Goal: Task Accomplishment & Management: Manage account settings

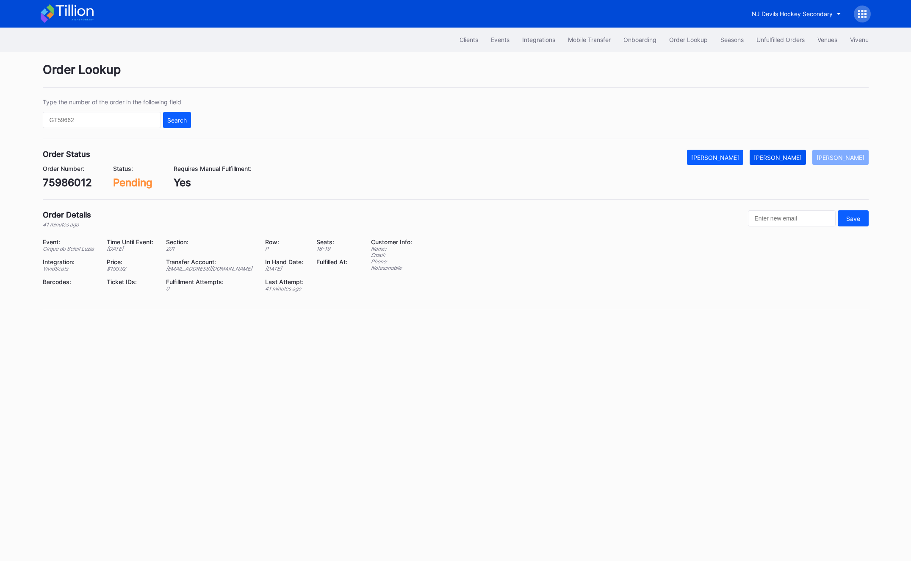
click at [776, 154] on div "[PERSON_NAME]" at bounding box center [778, 157] width 48 height 7
click at [849, 147] on div "Order Lookup Type the number of the order in the following field Search Order S…" at bounding box center [455, 191] width 847 height 278
click at [849, 155] on div "[PERSON_NAME]" at bounding box center [841, 157] width 48 height 7
click at [229, 268] on div "[EMAIL_ADDRESS][DOMAIN_NAME]" at bounding box center [210, 268] width 88 height 6
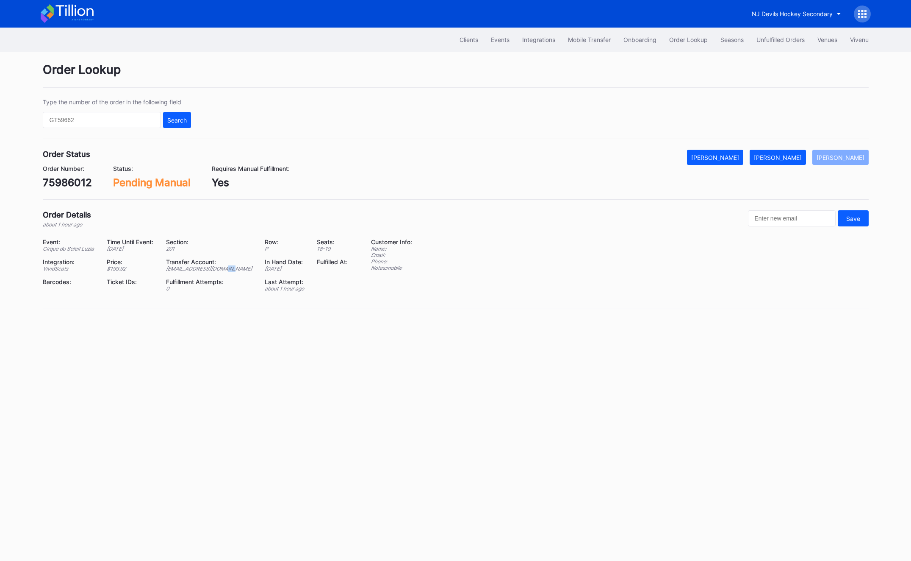
click at [229, 268] on div "[EMAIL_ADDRESS][DOMAIN_NAME]" at bounding box center [210, 268] width 88 height 6
copy div "[EMAIL_ADDRESS][DOMAIN_NAME]"
click at [783, 160] on div "[PERSON_NAME]" at bounding box center [778, 157] width 48 height 7
click at [792, 40] on div "Unfulfilled Orders" at bounding box center [781, 39] width 48 height 7
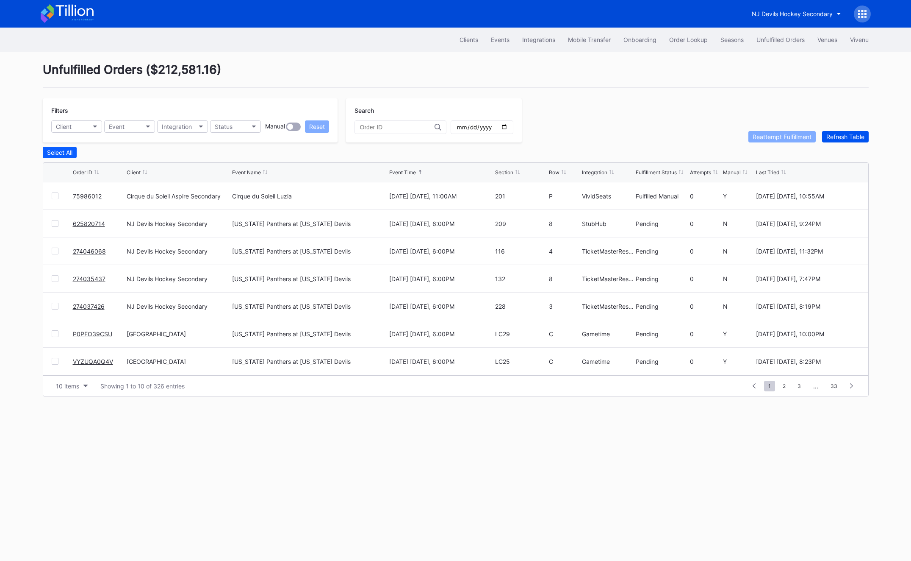
click at [845, 134] on div "Refresh Table" at bounding box center [846, 136] width 38 height 7
click at [84, 195] on link "p3p0tr9kelq" at bounding box center [90, 195] width 35 height 7
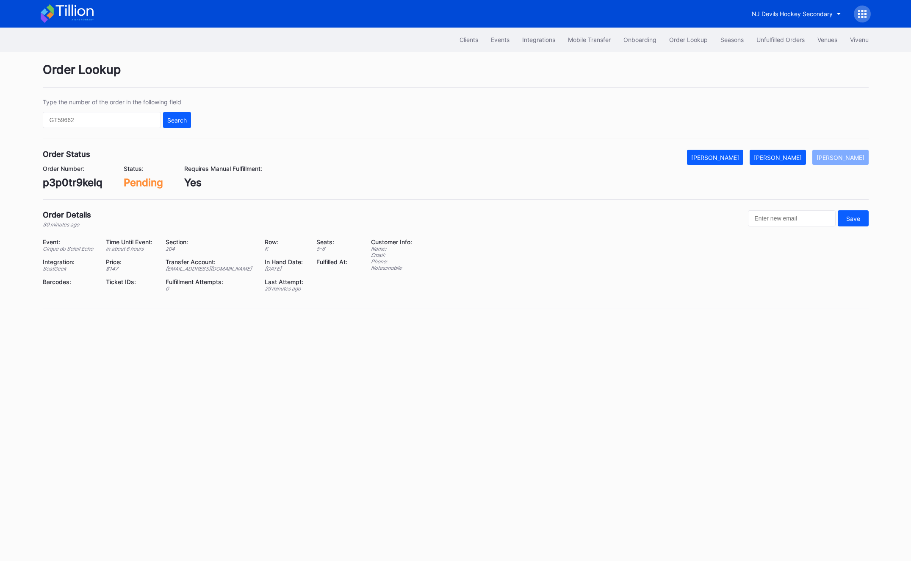
click at [176, 269] on div "[EMAIL_ADDRESS][DOMAIN_NAME]" at bounding box center [210, 268] width 89 height 6
copy div "[EMAIL_ADDRESS][DOMAIN_NAME]"
click at [46, 176] on div "p3p0tr9kelq" at bounding box center [73, 182] width 60 height 12
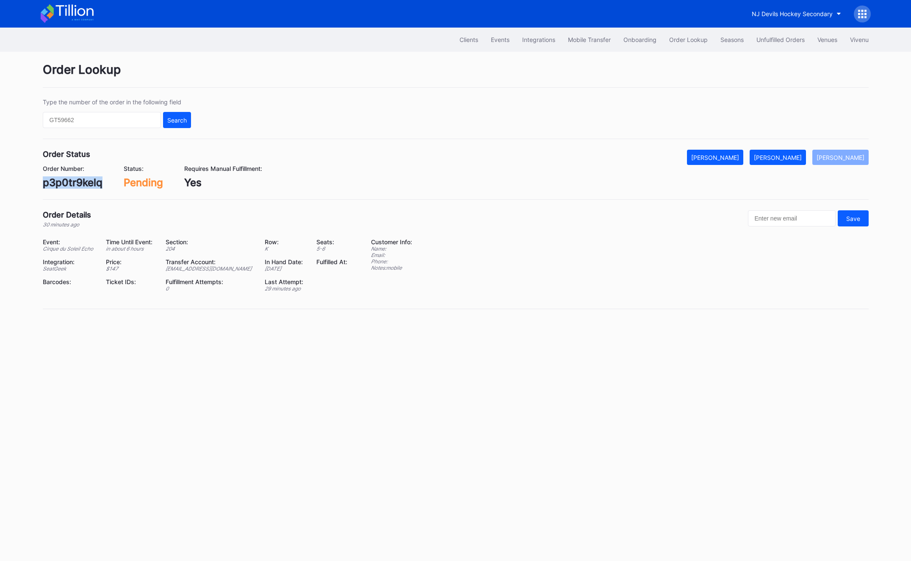
click at [46, 176] on div "p3p0tr9kelq" at bounding box center [73, 182] width 60 height 12
copy div "p3p0tr9kelq"
